Goal: Information Seeking & Learning: Learn about a topic

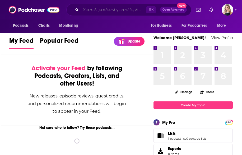
drag, startPoint x: 96, startPoint y: 13, endPoint x: 96, endPoint y: 10, distance: 3.7
click at [96, 13] on input "Search podcasts, credits, & more..." at bounding box center [113, 10] width 65 height 8
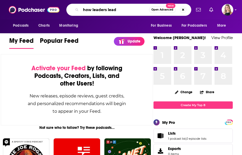
type input "how leaders lead"
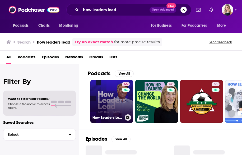
click at [110, 100] on link "66 How Leaders Lead with [PERSON_NAME]" at bounding box center [111, 101] width 43 height 43
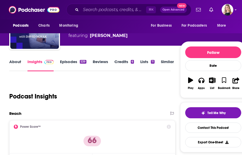
scroll to position [30, 0]
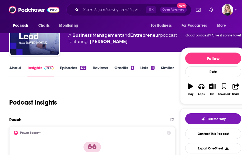
click at [18, 70] on link "About" at bounding box center [15, 71] width 12 height 12
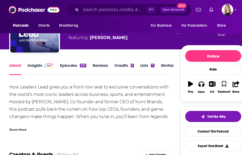
scroll to position [35, 0]
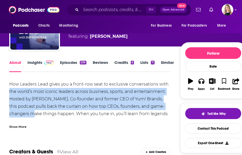
drag, startPoint x: 40, startPoint y: 117, endPoint x: 6, endPoint y: 89, distance: 43.9
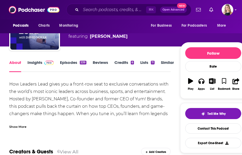
click at [16, 128] on div "Show More" at bounding box center [17, 126] width 17 height 5
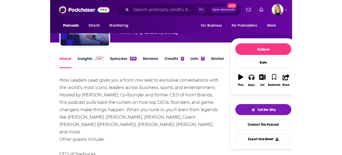
scroll to position [46, 0]
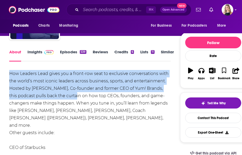
drag, startPoint x: 9, startPoint y: 74, endPoint x: 72, endPoint y: 96, distance: 66.6
click at [72, 96] on div "How Leaders Lead gives you a front-row seat to exclusive conversations with the…" at bounding box center [90, 155] width 162 height 170
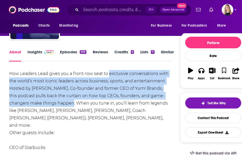
drag, startPoint x: 109, startPoint y: 73, endPoint x: 76, endPoint y: 106, distance: 46.0
click at [76, 106] on div "How Leaders Lead gives you a front-row seat to exclusive conversations with the…" at bounding box center [90, 155] width 162 height 170
copy div "exclusive conversations with the world’s most iconic leaders across business, s…"
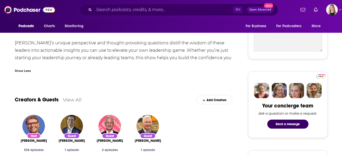
scroll to position [107, 0]
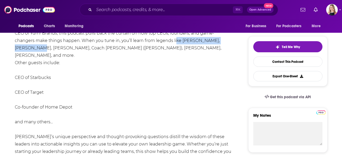
drag, startPoint x: 160, startPoint y: 42, endPoint x: 223, endPoint y: 42, distance: 63.4
click at [223, 42] on div "How Leaders Lead gives you a front-row seat to exclusive conversations with the…" at bounding box center [124, 89] width 218 height 148
copy div "[PERSON_NAME], [PERSON_NAME],"
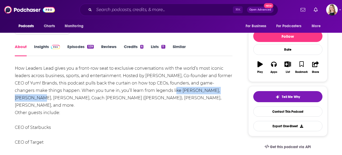
scroll to position [0, 0]
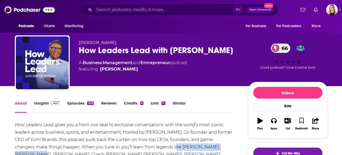
click at [90, 108] on link "Episodes 539" at bounding box center [80, 107] width 26 height 12
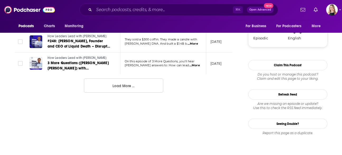
scroll to position [626, 0]
click at [113, 84] on button "Load More ..." at bounding box center [123, 85] width 79 height 14
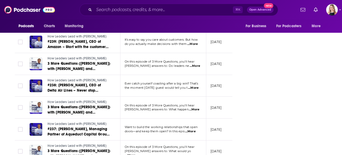
scroll to position [1049, 0]
